Goal: Information Seeking & Learning: Check status

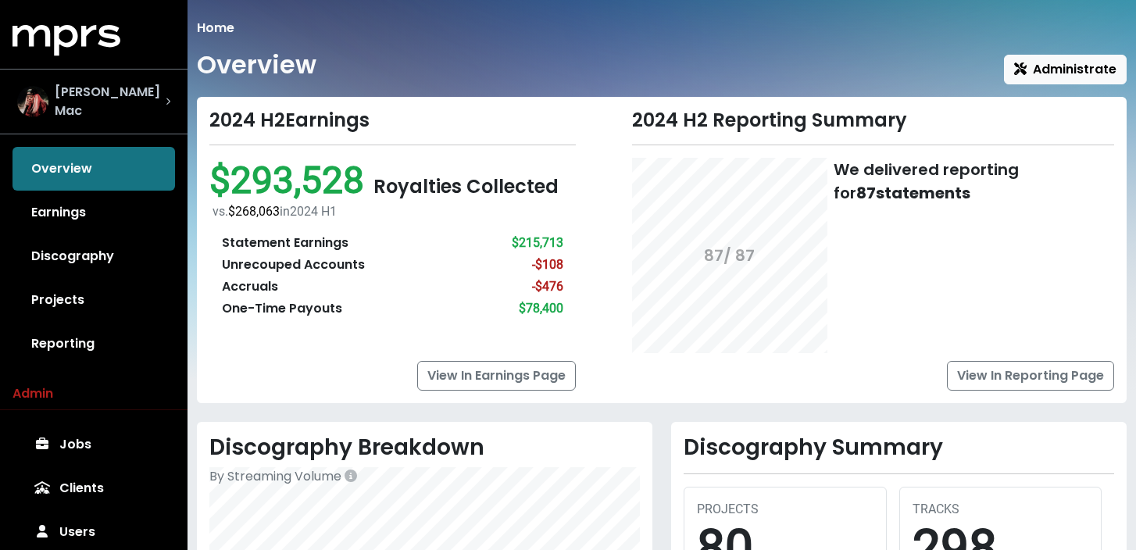
click at [128, 100] on span "[PERSON_NAME] Mac" at bounding box center [110, 101] width 111 height 37
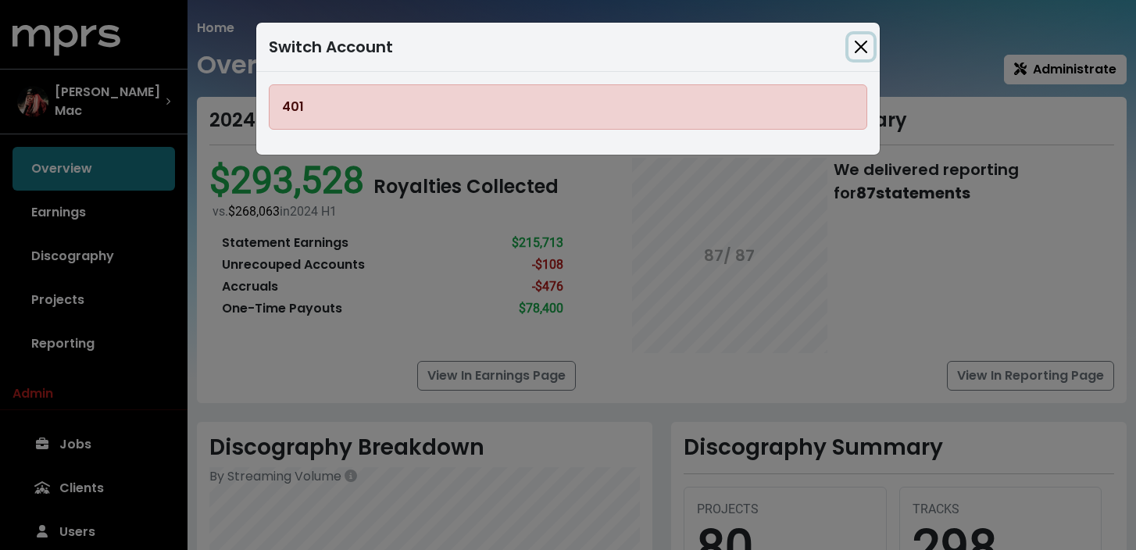
click at [863, 51] on button "Close" at bounding box center [860, 46] width 25 height 25
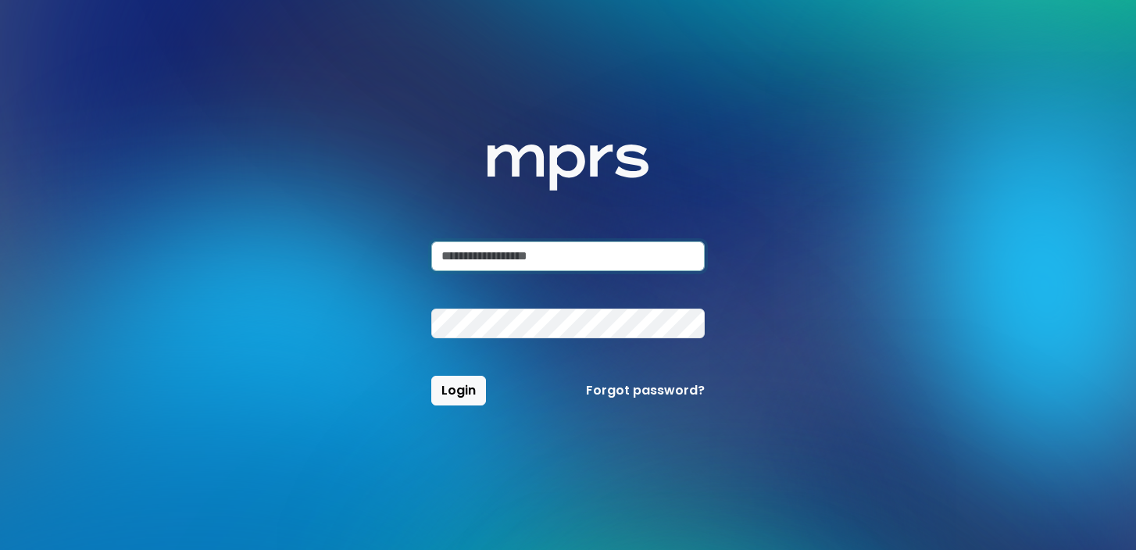
click at [535, 262] on input "email" at bounding box center [567, 256] width 273 height 30
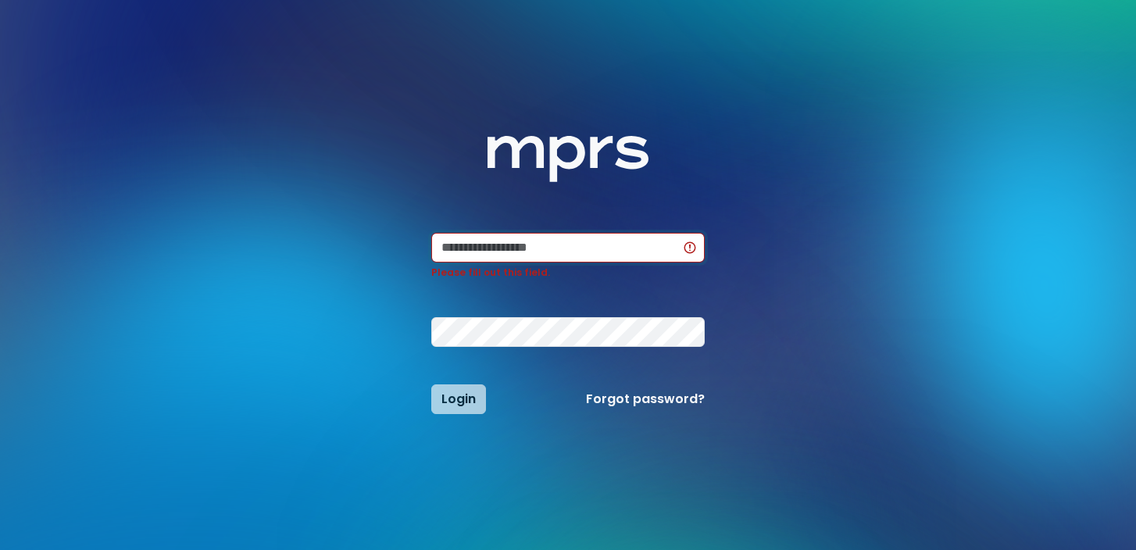
type input "**********"
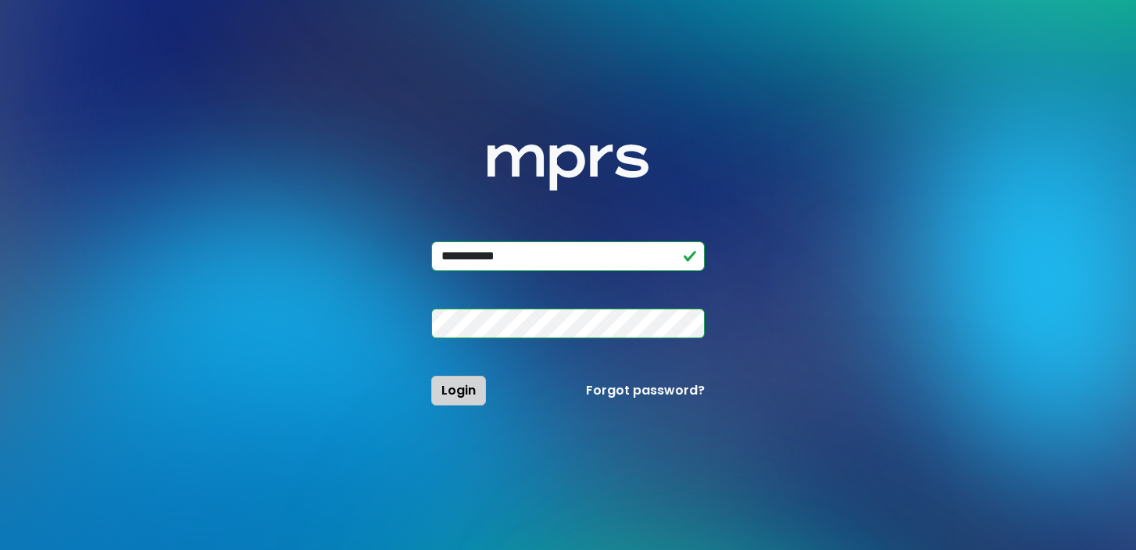
click at [467, 404] on button "Login" at bounding box center [458, 391] width 55 height 30
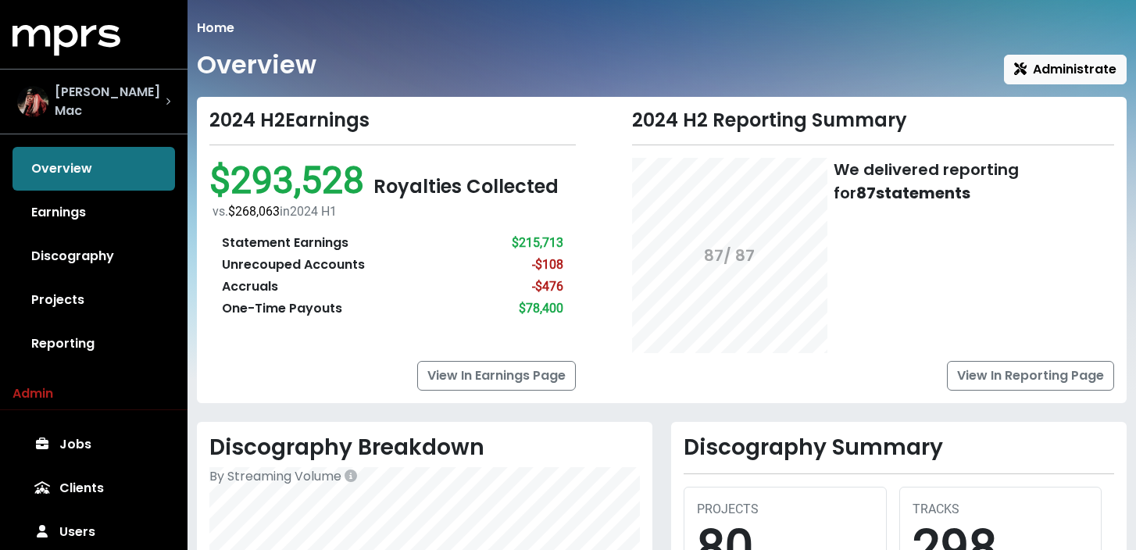
click at [152, 106] on div "[PERSON_NAME] Mac" at bounding box center [93, 101] width 153 height 37
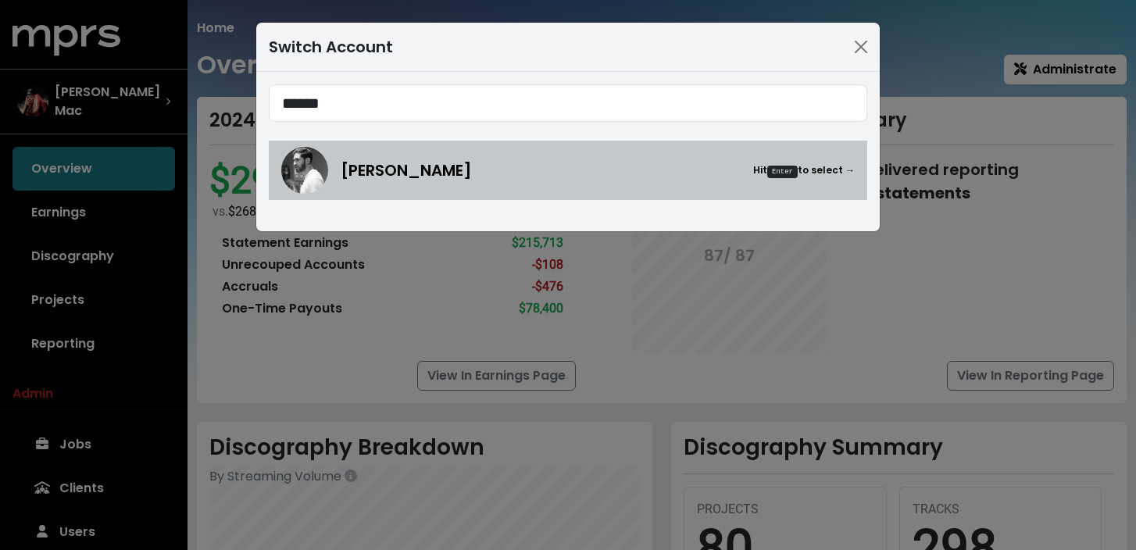
type input "******"
click at [389, 171] on span "[PERSON_NAME]" at bounding box center [406, 170] width 131 height 23
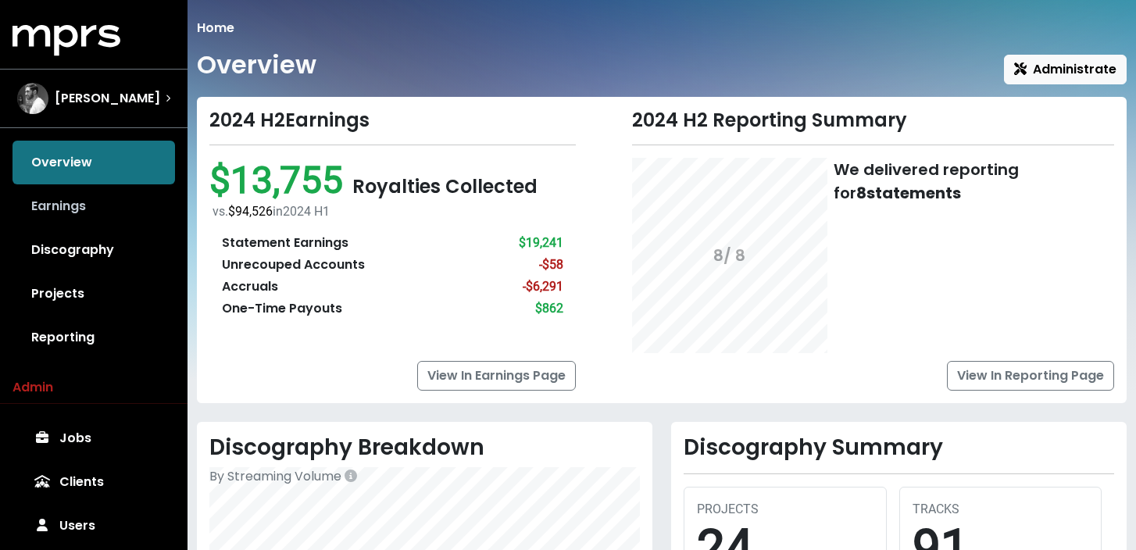
click at [124, 212] on link "Earnings" at bounding box center [93, 206] width 162 height 44
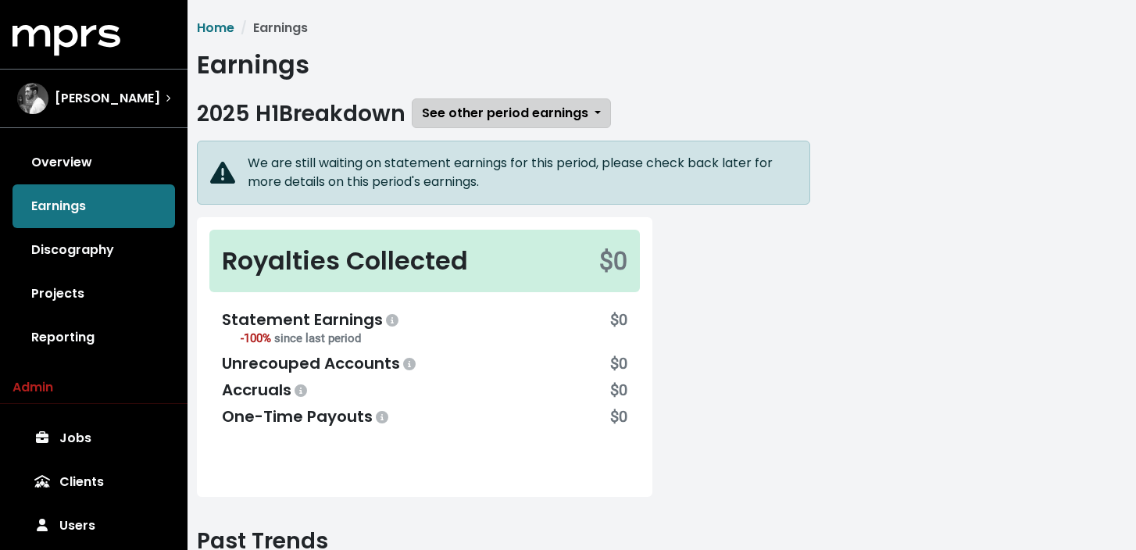
click at [491, 104] on span "See other period earnings" at bounding box center [505, 113] width 166 height 18
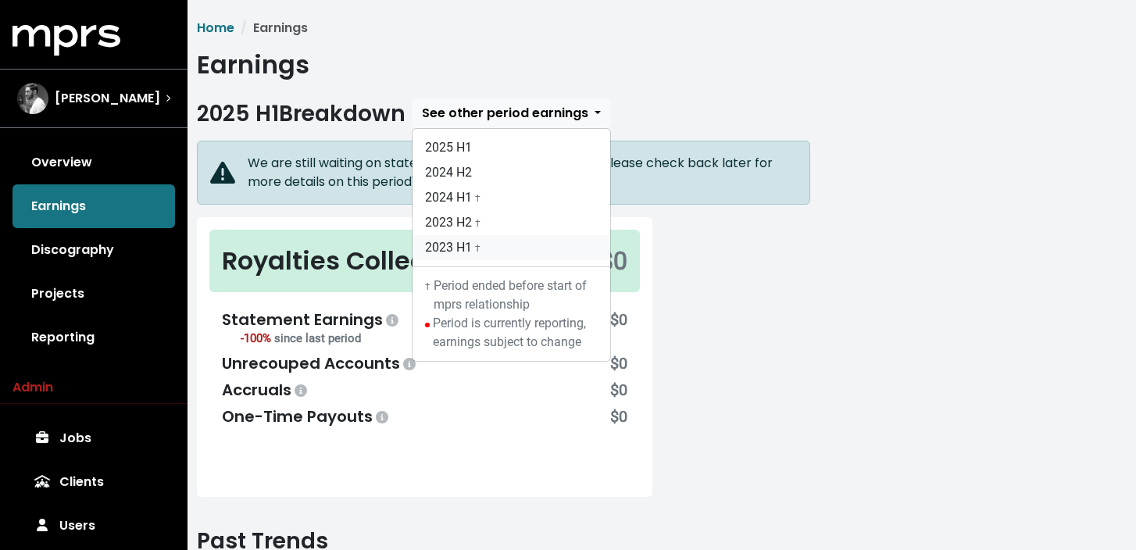
click at [487, 248] on link "2023 H1 †" at bounding box center [511, 247] width 198 height 25
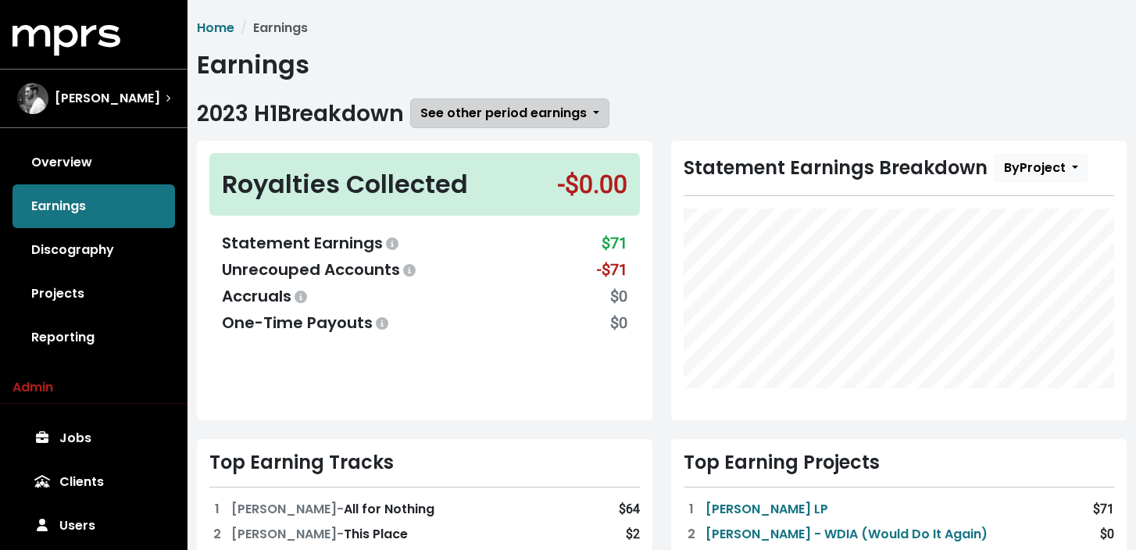
click at [569, 109] on span "See other period earnings" at bounding box center [503, 113] width 166 height 18
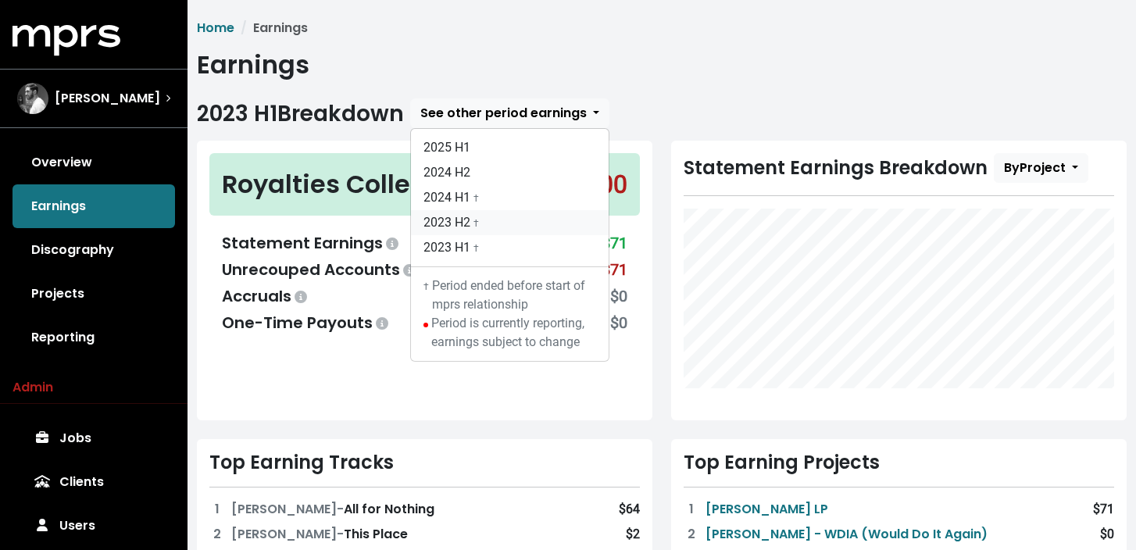
click at [514, 221] on link "2023 H2 †" at bounding box center [510, 222] width 198 height 25
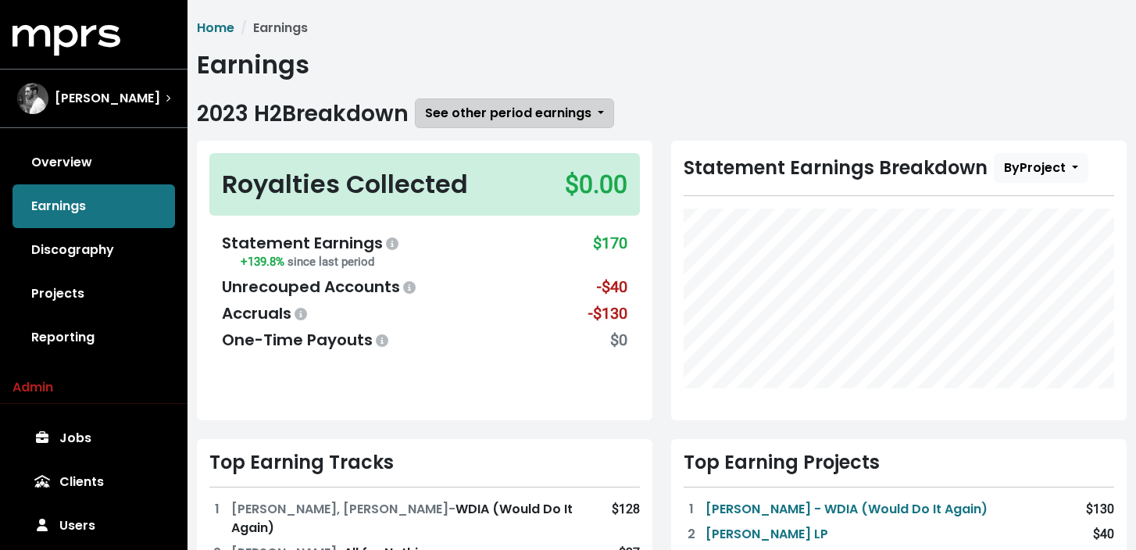
click at [549, 108] on span "See other period earnings" at bounding box center [508, 113] width 166 height 18
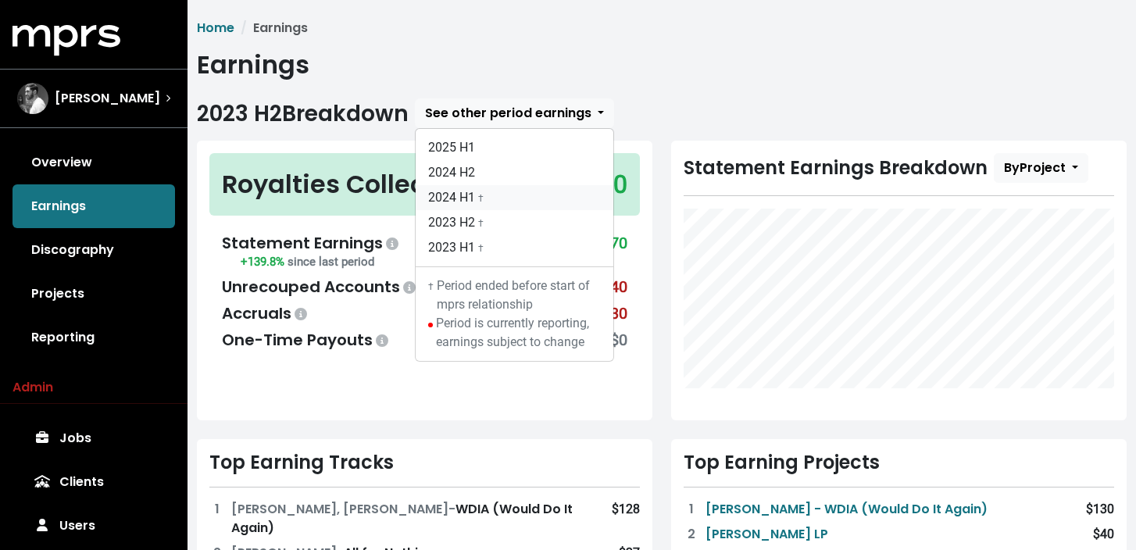
click at [483, 192] on span "†" at bounding box center [480, 197] width 5 height 15
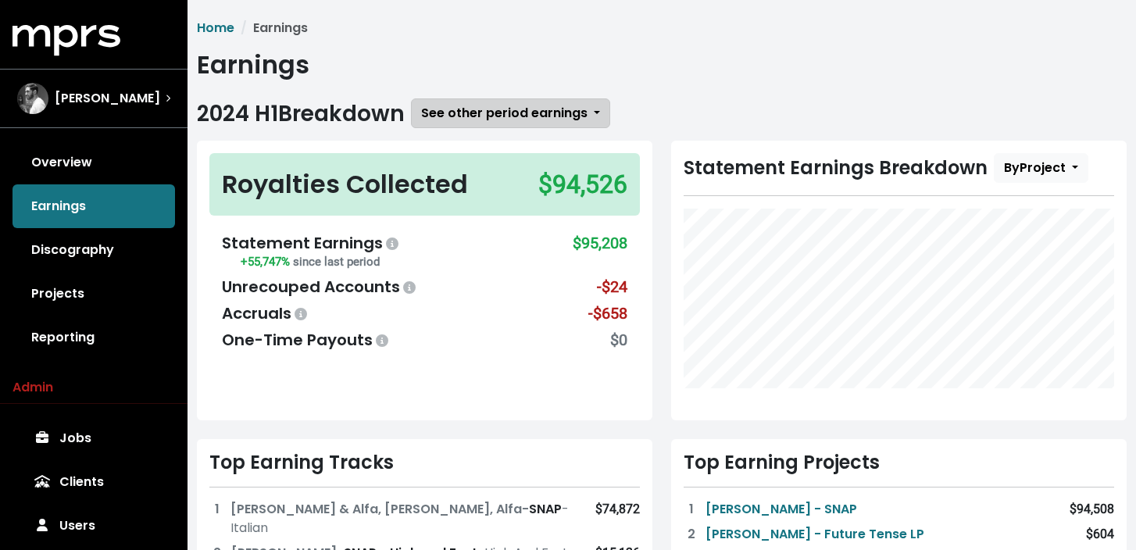
click at [559, 122] on span "See other period earnings" at bounding box center [504, 113] width 166 height 18
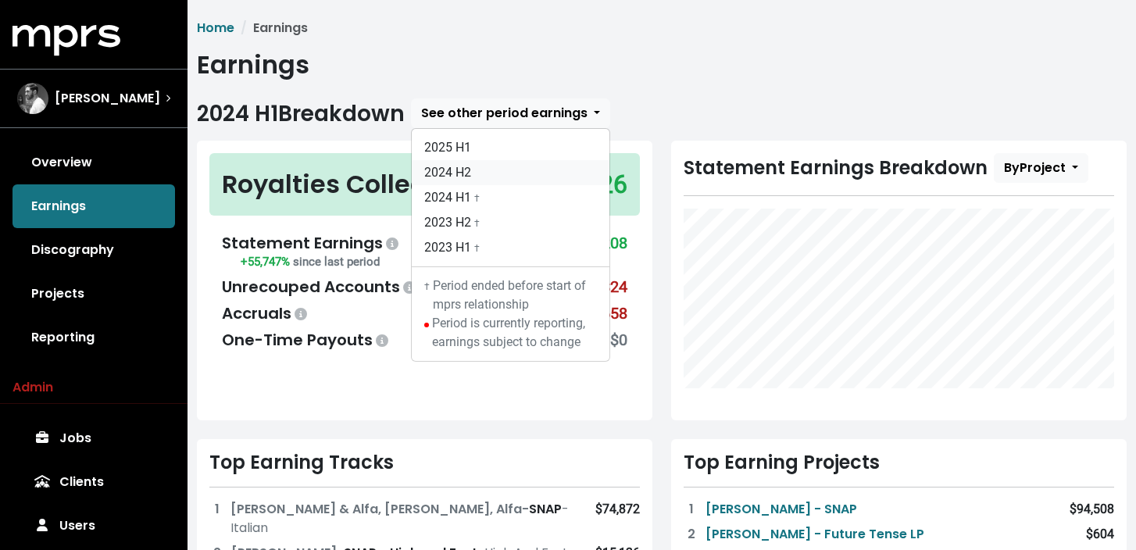
click at [527, 177] on link "2024 H2" at bounding box center [511, 172] width 198 height 25
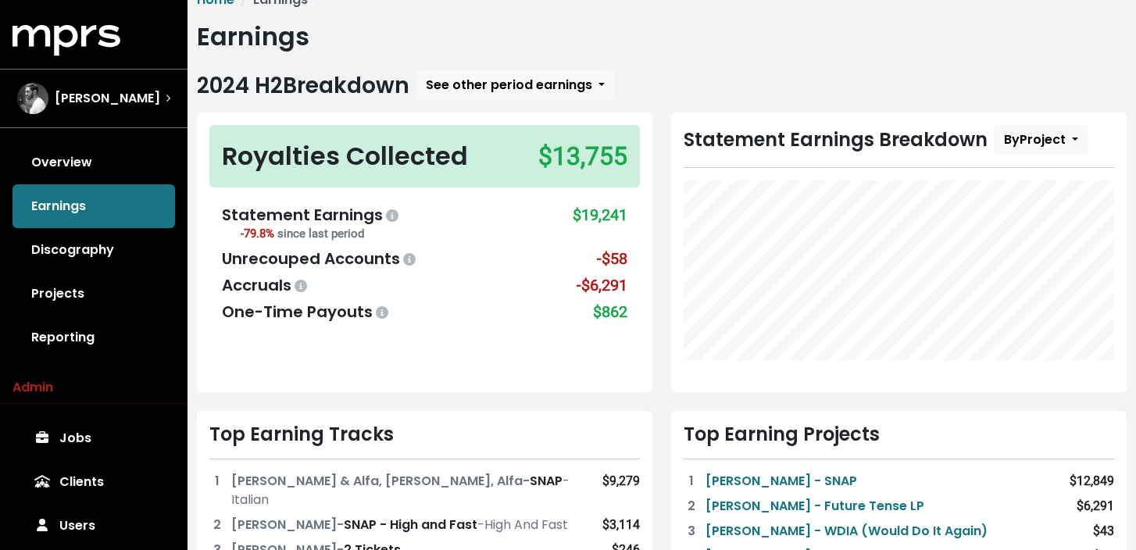
scroll to position [16, 0]
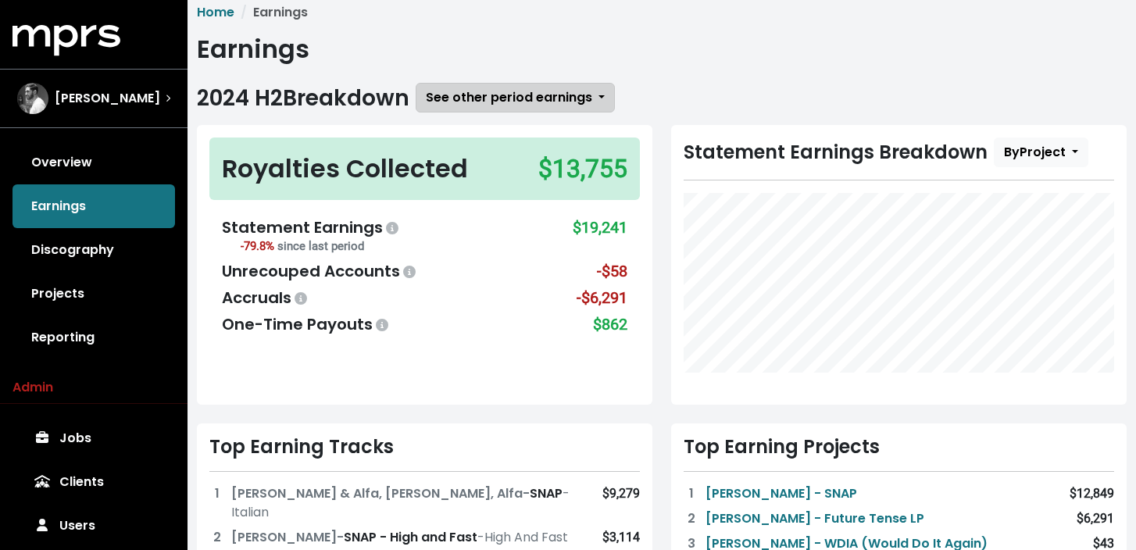
click at [580, 94] on span "See other period earnings" at bounding box center [509, 97] width 166 height 18
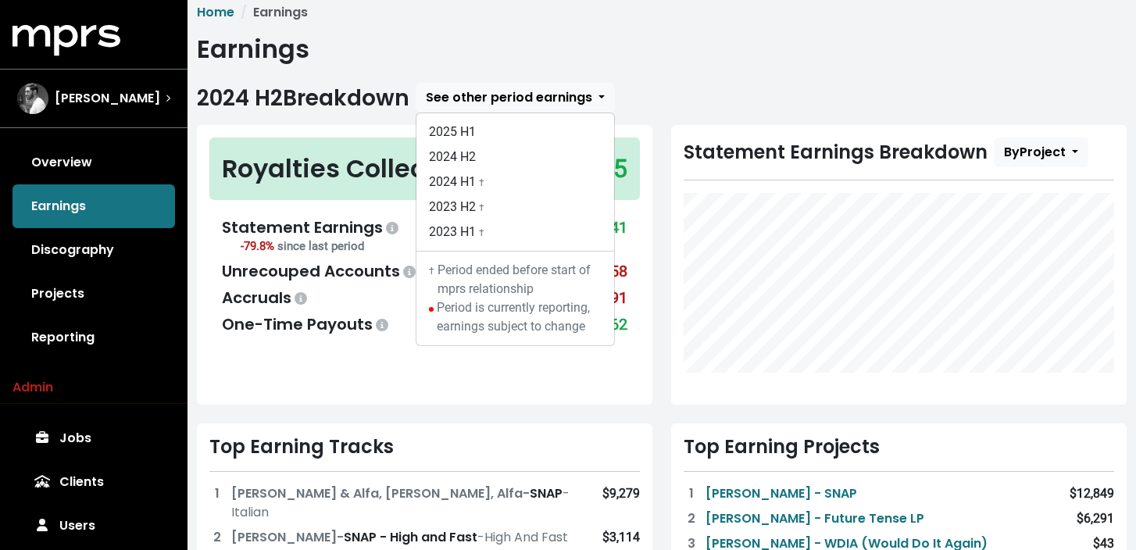
click at [666, 216] on div "Statement Earnings Breakdown By Project" at bounding box center [899, 265] width 474 height 280
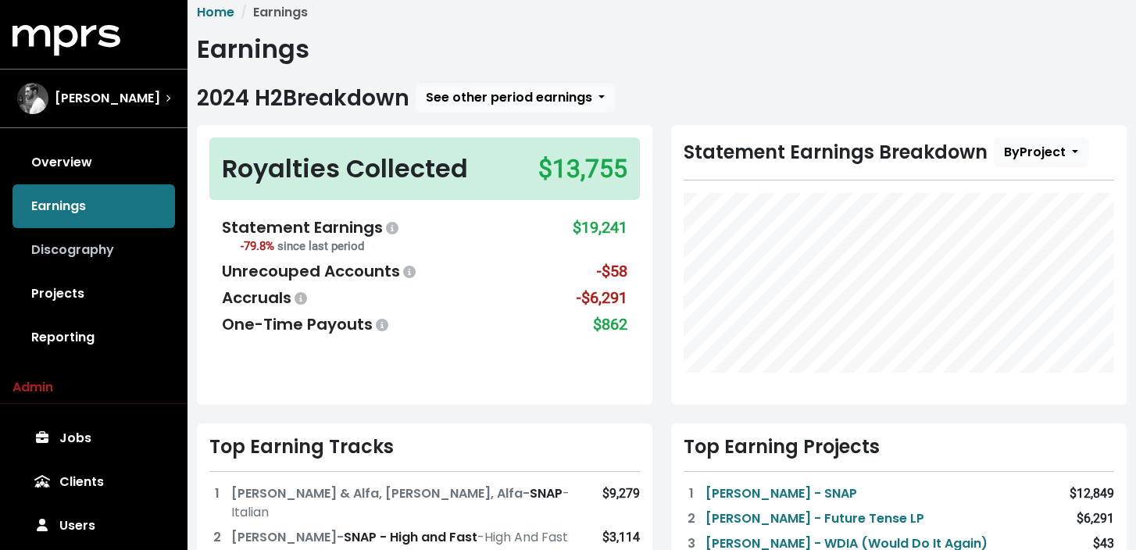
click at [137, 241] on link "Discography" at bounding box center [93, 250] width 162 height 44
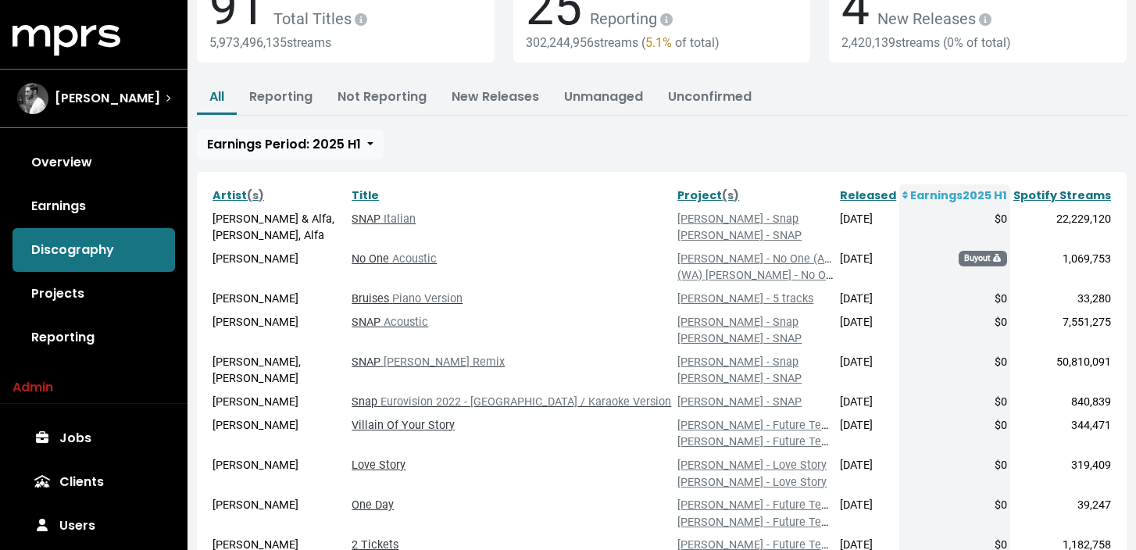
scroll to position [120, 0]
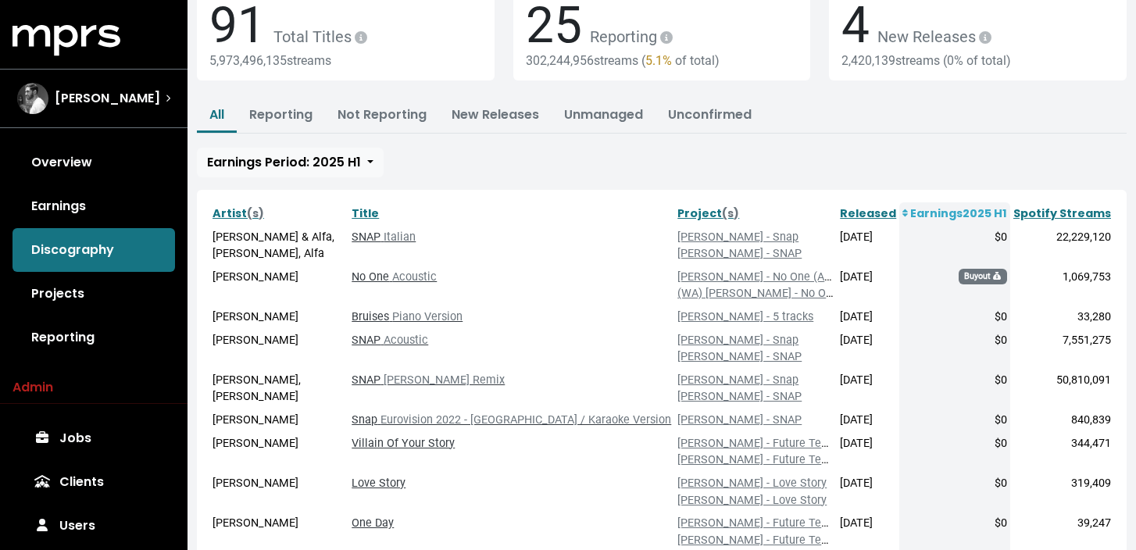
click at [405, 91] on div "91 Total Titles 5,973,496,135 streams 25 Reporting 302,244,956 streams ( 5.1% o…" at bounding box center [661, 42] width 948 height 116
click at [394, 112] on link "Not Reporting" at bounding box center [381, 114] width 89 height 18
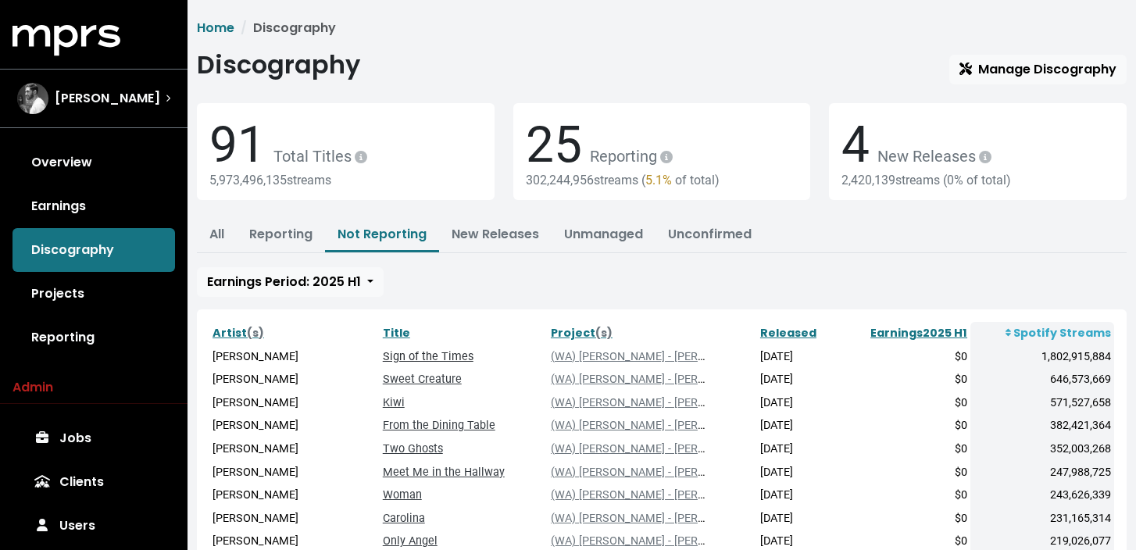
click at [430, 352] on link "Sign of the Times" at bounding box center [428, 356] width 91 height 13
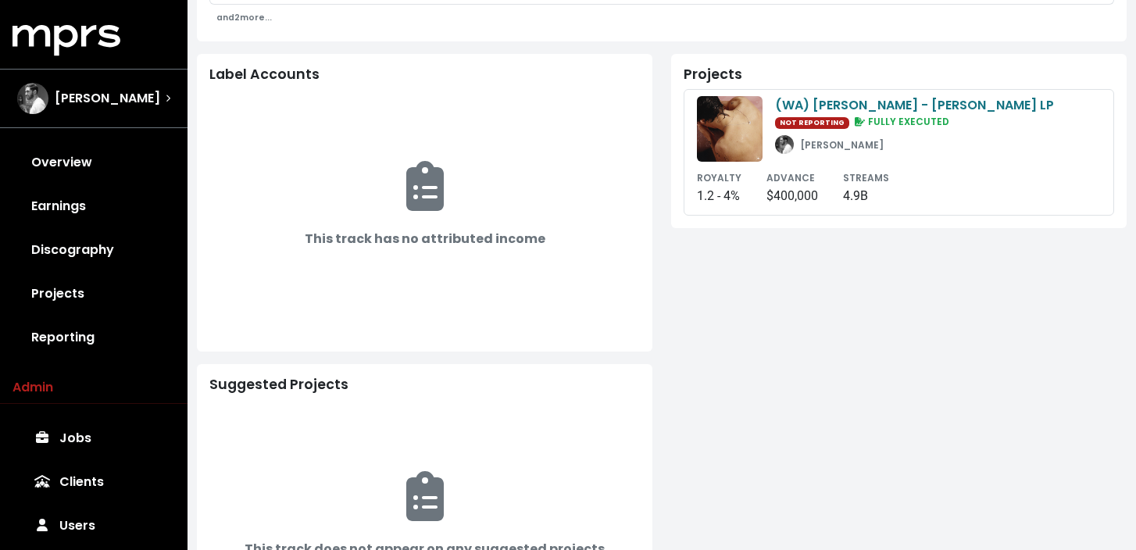
scroll to position [619, 0]
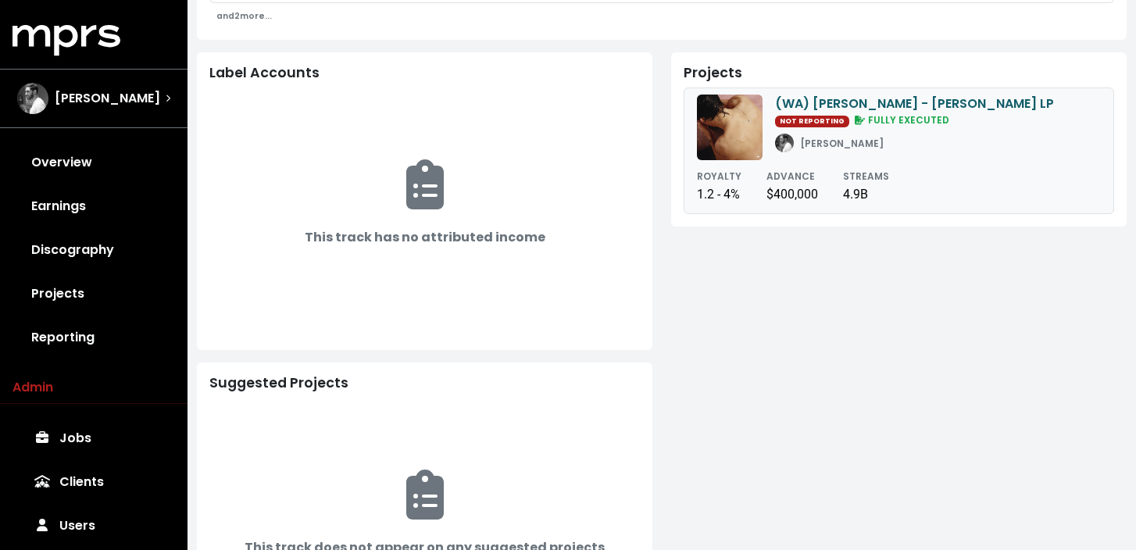
click at [975, 100] on div "(WA) Harry Styles - Harry Styles LP" at bounding box center [914, 104] width 279 height 19
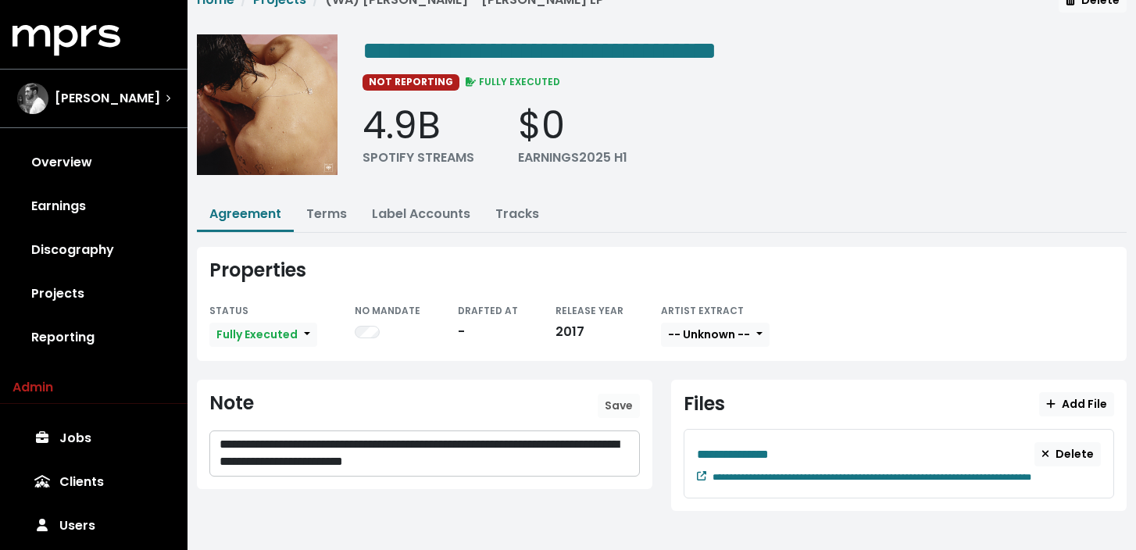
scroll to position [33, 0]
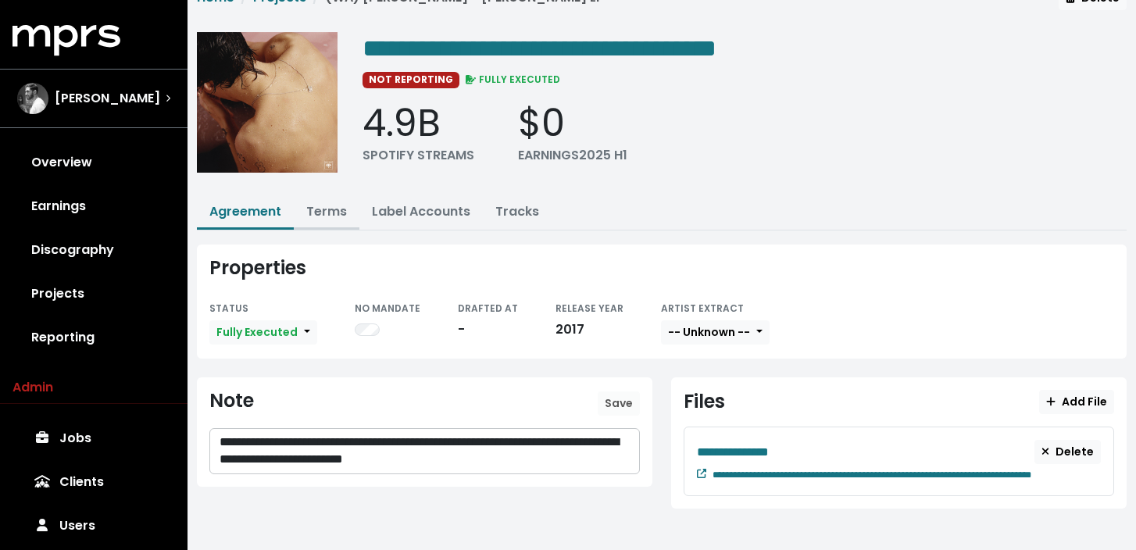
click at [333, 215] on link "Terms" at bounding box center [326, 211] width 41 height 18
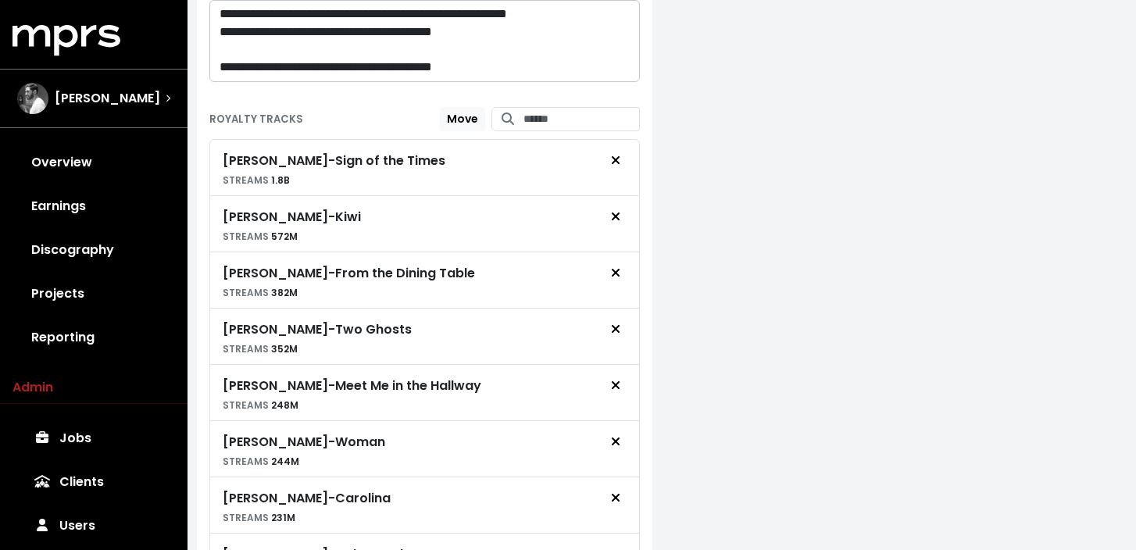
scroll to position [1092, 0]
